Goal: Transaction & Acquisition: Download file/media

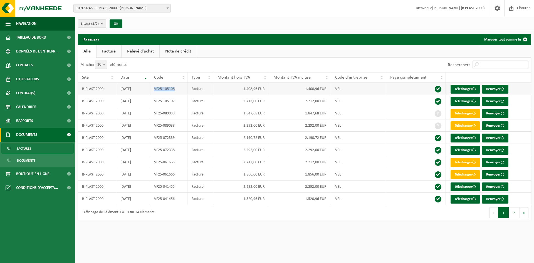
drag, startPoint x: 167, startPoint y: 88, endPoint x: 153, endPoint y: 87, distance: 14.0
click at [153, 87] on td "VF25-105108" at bounding box center [169, 89] width 38 height 12
copy td "VF25-105108"
drag, startPoint x: 181, startPoint y: 99, endPoint x: 145, endPoint y: 101, distance: 35.7
click at [145, 101] on tr "B-PLAST 2000 2025-07-31 VF25-105107 Facture 2.712,00 EUR 2.712,00 EUR VEL Téléc…" at bounding box center [305, 101] width 454 height 12
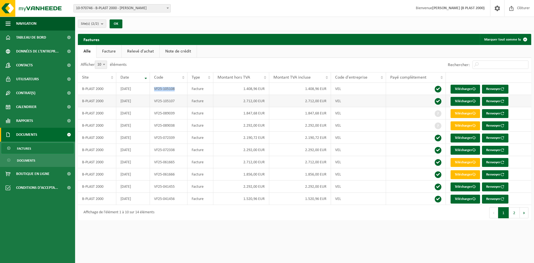
copy tr "VF25-105107"
drag, startPoint x: 176, startPoint y: 90, endPoint x: 146, endPoint y: 86, distance: 30.6
click at [146, 86] on tr "B-PLAST 2000 2025-07-31 VF25-105108 Facture 1.408,96 EUR 1.408,96 EUR VEL Téléc…" at bounding box center [305, 89] width 454 height 12
copy tr "VF25-105108"
click at [463, 188] on link "Télécharger" at bounding box center [465, 187] width 29 height 9
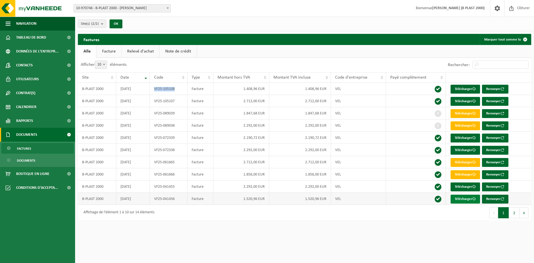
click at [468, 198] on link "Télécharger" at bounding box center [465, 199] width 29 height 9
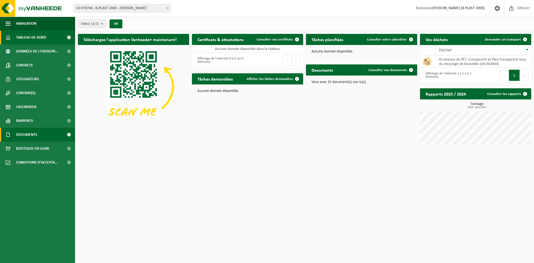
click at [46, 138] on link "Documents" at bounding box center [37, 135] width 75 height 14
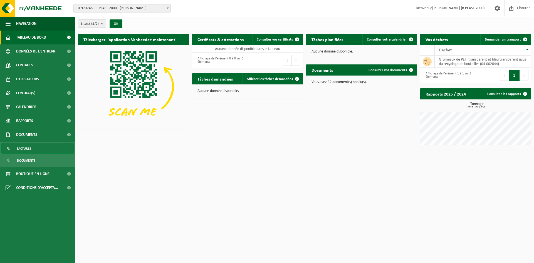
click at [30, 151] on span "Factures" at bounding box center [24, 149] width 14 height 11
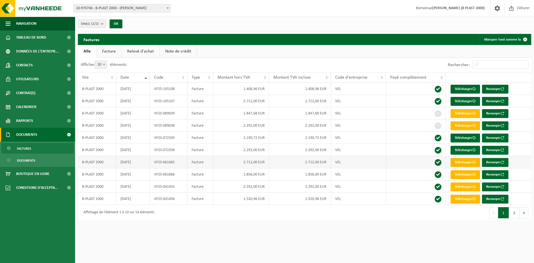
click at [469, 163] on link "Télécharger" at bounding box center [465, 162] width 29 height 9
click at [455, 172] on link "Télécharger" at bounding box center [465, 175] width 29 height 9
click at [465, 176] on link "Télécharger" at bounding box center [465, 175] width 29 height 9
click at [463, 148] on link "Télécharger" at bounding box center [465, 150] width 29 height 9
click at [460, 140] on link "Télécharger" at bounding box center [465, 138] width 29 height 9
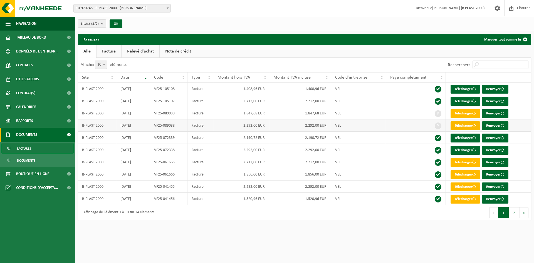
click at [462, 125] on link "Télécharger" at bounding box center [465, 126] width 29 height 9
click at [462, 113] on link "Télécharger" at bounding box center [465, 113] width 29 height 9
click at [459, 102] on link "Télécharger" at bounding box center [465, 101] width 29 height 9
click at [458, 92] on link "Télécharger" at bounding box center [465, 89] width 29 height 9
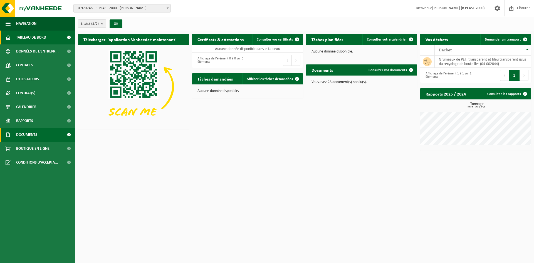
click at [40, 132] on link "Documents" at bounding box center [37, 135] width 75 height 14
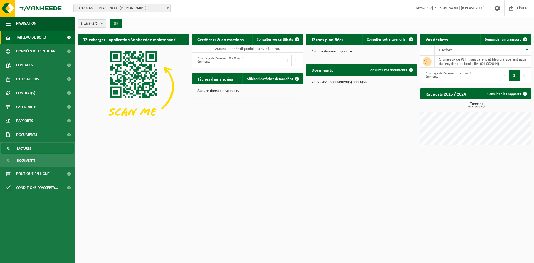
click at [29, 151] on span "Factures" at bounding box center [24, 149] width 14 height 11
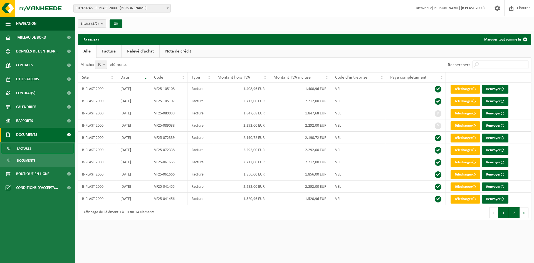
click at [513, 211] on button "2" at bounding box center [514, 213] width 11 height 11
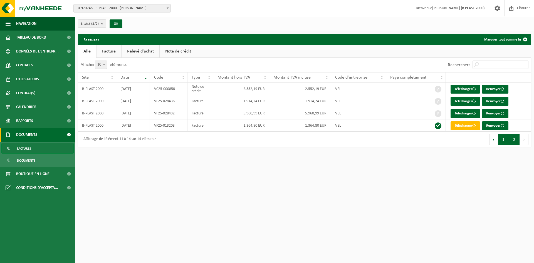
click at [503, 141] on button "1" at bounding box center [503, 139] width 11 height 11
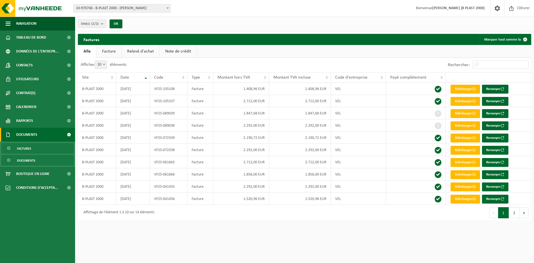
click at [30, 159] on span "Documents" at bounding box center [26, 161] width 18 height 11
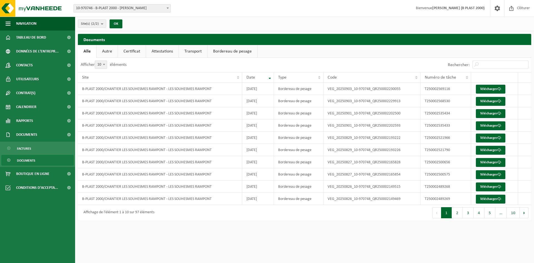
click at [455, 215] on button "2" at bounding box center [457, 213] width 11 height 11
click at [469, 213] on button "3" at bounding box center [468, 213] width 11 height 11
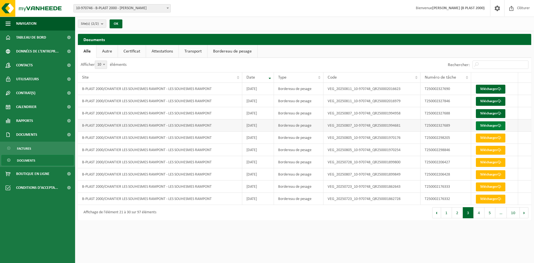
click at [495, 125] on link "Télécharger" at bounding box center [490, 126] width 29 height 9
click at [492, 114] on link "Télécharger" at bounding box center [490, 113] width 29 height 9
click at [486, 101] on link "Télécharger" at bounding box center [490, 101] width 29 height 9
click at [481, 88] on link "Télécharger" at bounding box center [490, 89] width 29 height 9
click at [353, 245] on html "Site: 10-970746 - B-PLAST 2000 - [PERSON_NAME] 10-970748 - B-PLAST 2000/CHANTIE…" at bounding box center [267, 131] width 534 height 263
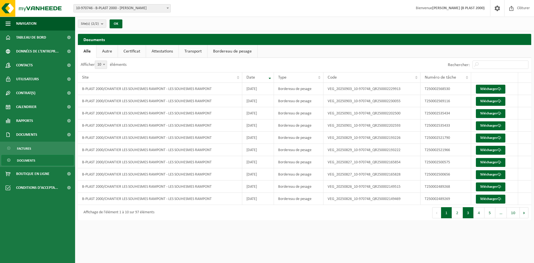
click at [465, 213] on button "3" at bounding box center [468, 213] width 11 height 11
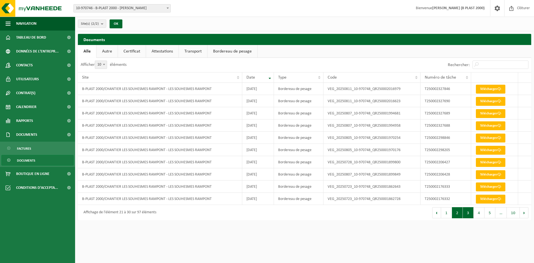
click at [457, 216] on button "2" at bounding box center [457, 213] width 11 height 11
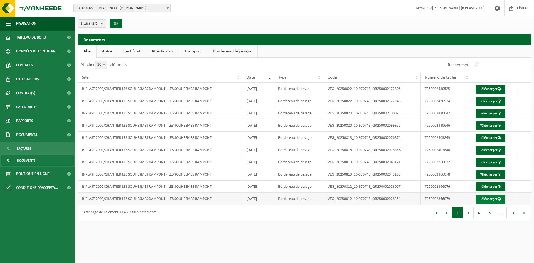
click at [482, 198] on link "Télécharger" at bounding box center [490, 199] width 29 height 9
click at [487, 187] on link "Télécharger" at bounding box center [490, 187] width 29 height 9
click at [497, 176] on link "Télécharger" at bounding box center [490, 175] width 29 height 9
click at [485, 161] on link "Télécharger" at bounding box center [490, 162] width 29 height 9
click at [484, 149] on link "Télécharger" at bounding box center [490, 150] width 29 height 9
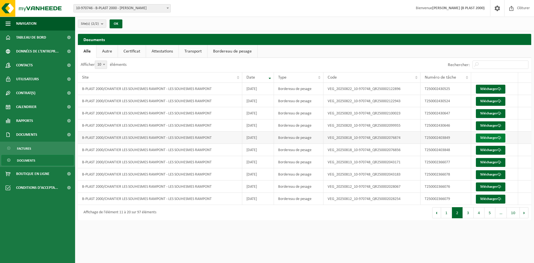
click at [480, 137] on link "Télécharger" at bounding box center [490, 138] width 29 height 9
click at [493, 127] on link "Télécharger" at bounding box center [490, 126] width 29 height 9
click at [481, 114] on link "Télécharger" at bounding box center [490, 113] width 29 height 9
click at [478, 102] on link "Télécharger" at bounding box center [490, 101] width 29 height 9
click at [479, 92] on link "Télécharger" at bounding box center [490, 89] width 29 height 9
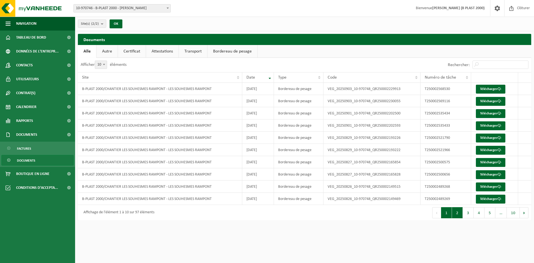
click at [461, 212] on button "2" at bounding box center [457, 213] width 11 height 11
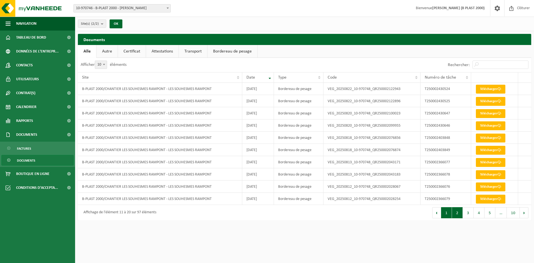
click at [449, 213] on button "1" at bounding box center [446, 213] width 11 height 11
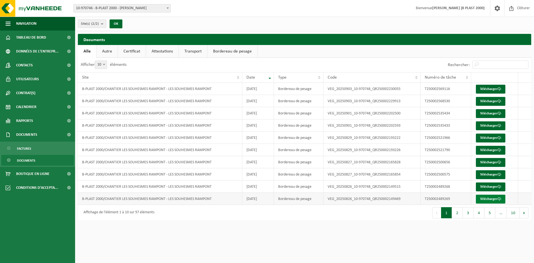
click at [483, 198] on link "Télécharger" at bounding box center [490, 199] width 29 height 9
click at [485, 187] on link "Télécharger" at bounding box center [490, 187] width 29 height 9
click at [485, 173] on link "Télécharger" at bounding box center [490, 175] width 29 height 9
click at [484, 165] on link "Télécharger" at bounding box center [490, 162] width 29 height 9
click at [477, 151] on link "Télécharger" at bounding box center [490, 150] width 29 height 9
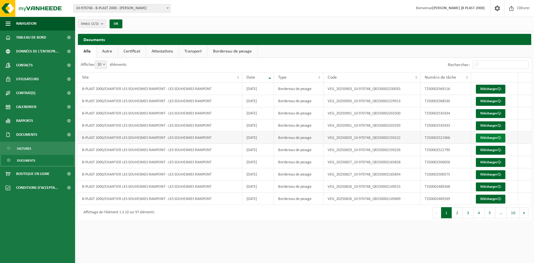
click at [481, 140] on link "Télécharger" at bounding box center [490, 138] width 29 height 9
click at [481, 122] on link "Télécharger" at bounding box center [490, 126] width 29 height 9
click at [499, 112] on link "Télécharger" at bounding box center [490, 113] width 29 height 9
click at [499, 102] on span at bounding box center [500, 102] width 4 height 4
click at [496, 91] on link "Télécharger" at bounding box center [490, 89] width 29 height 9
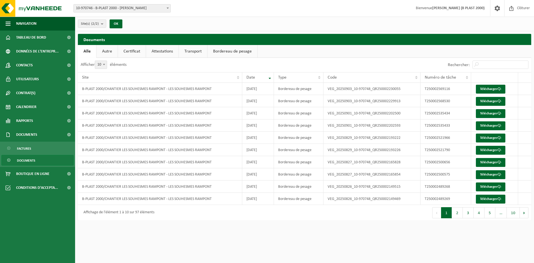
click at [284, 27] on div "Site(s) (2/2) Tout sélectionner Tout désélectionner B-PLAST 2000 - [PERSON_NAME…" at bounding box center [304, 24] width 459 height 14
